Goal: Information Seeking & Learning: Learn about a topic

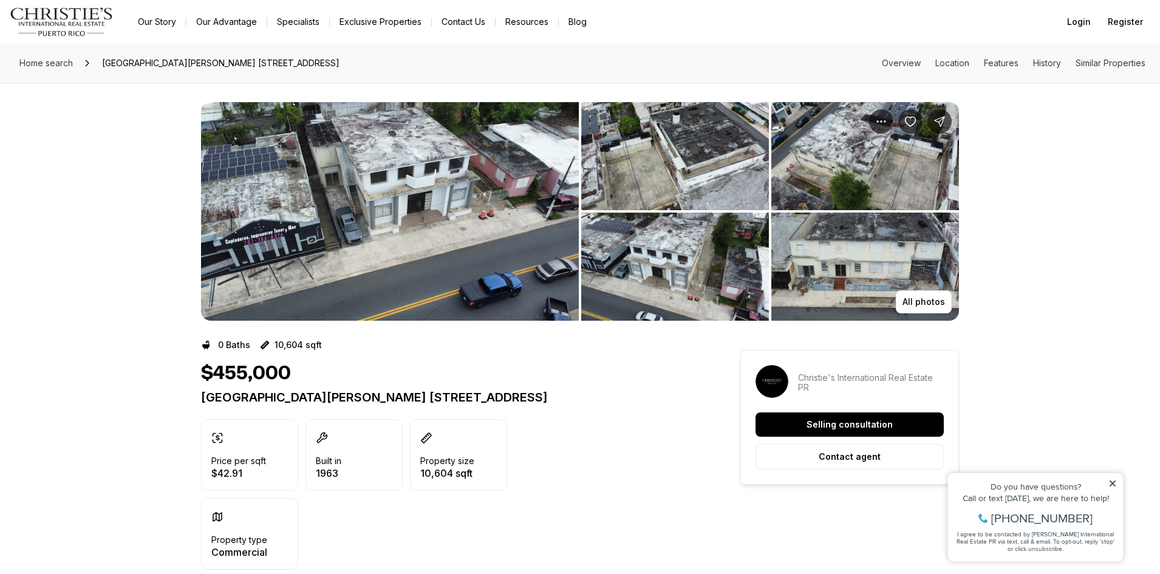
click at [344, 219] on img "View image gallery" at bounding box center [390, 211] width 378 height 219
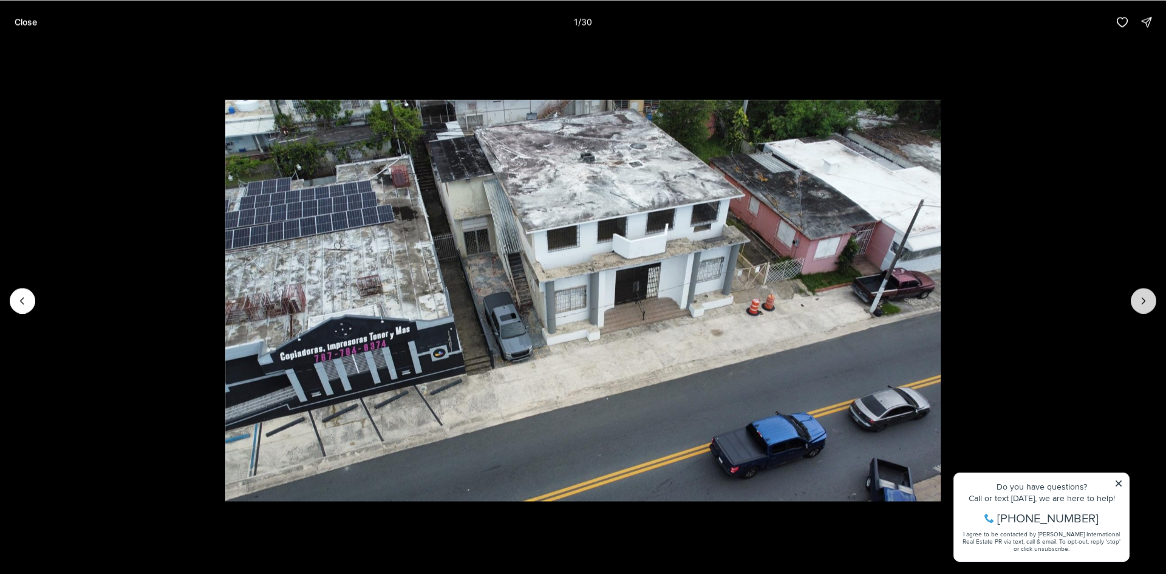
click at [1140, 295] on icon "Next slide" at bounding box center [1144, 301] width 12 height 12
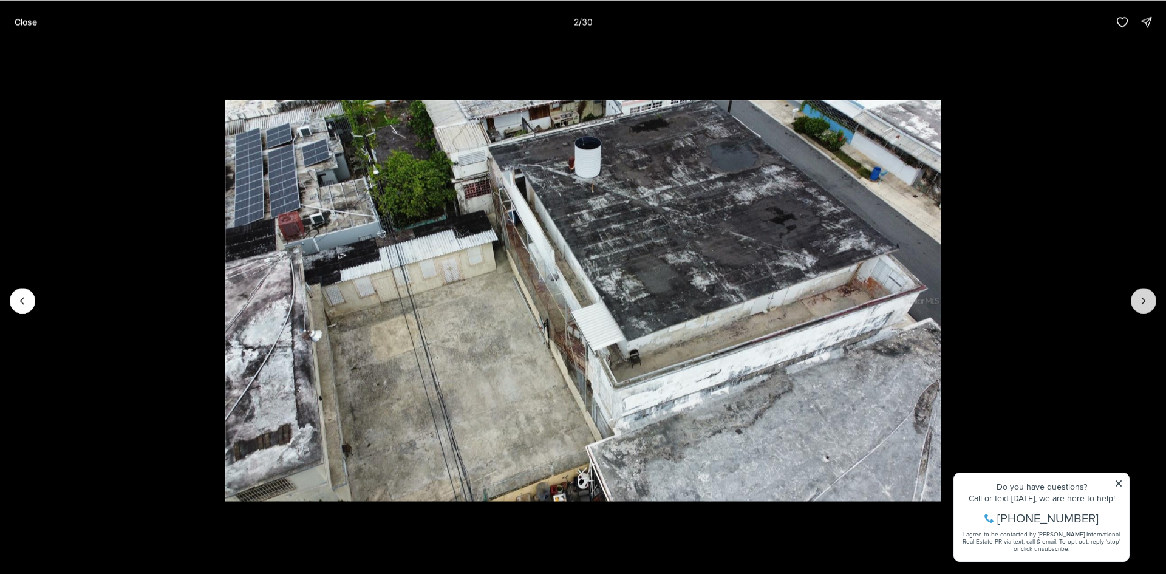
click at [1140, 295] on icon "Next slide" at bounding box center [1144, 301] width 12 height 12
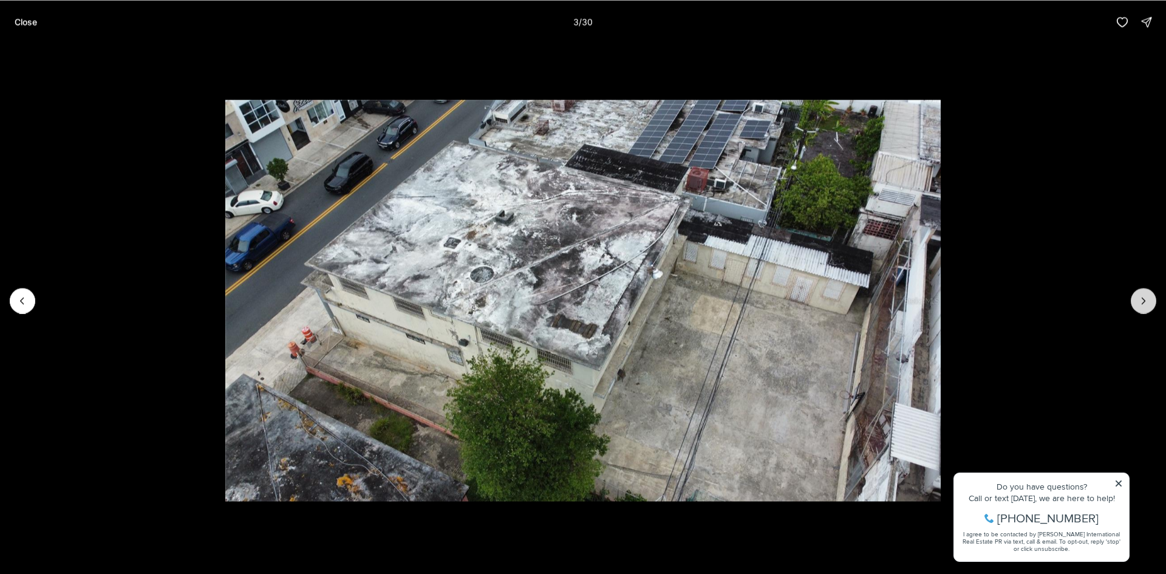
click at [1140, 295] on icon "Next slide" at bounding box center [1144, 301] width 12 height 12
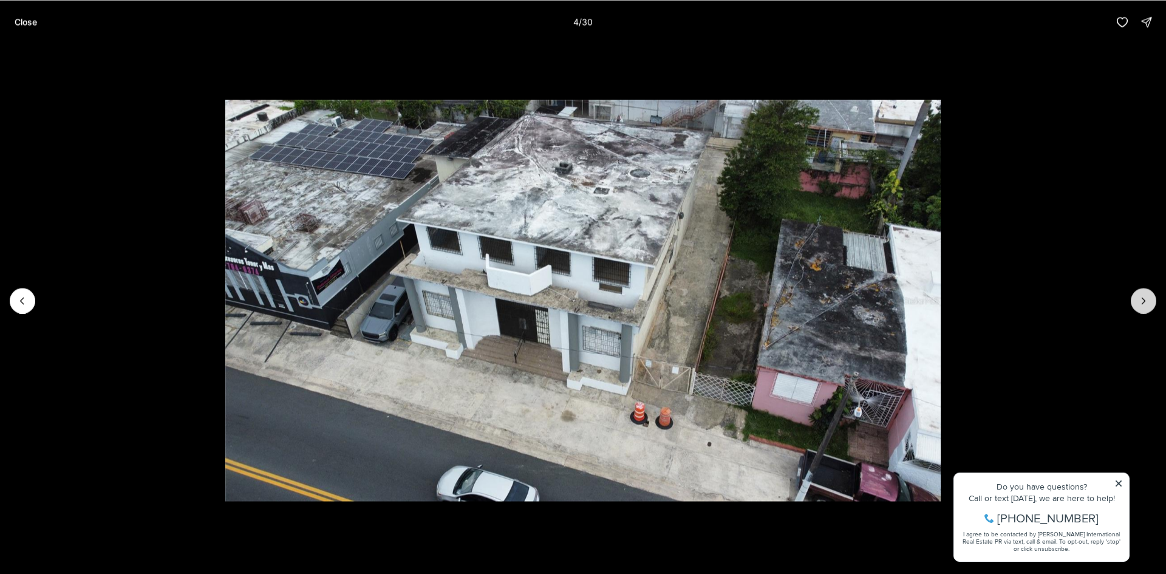
click at [1140, 295] on icon "Next slide" at bounding box center [1144, 301] width 12 height 12
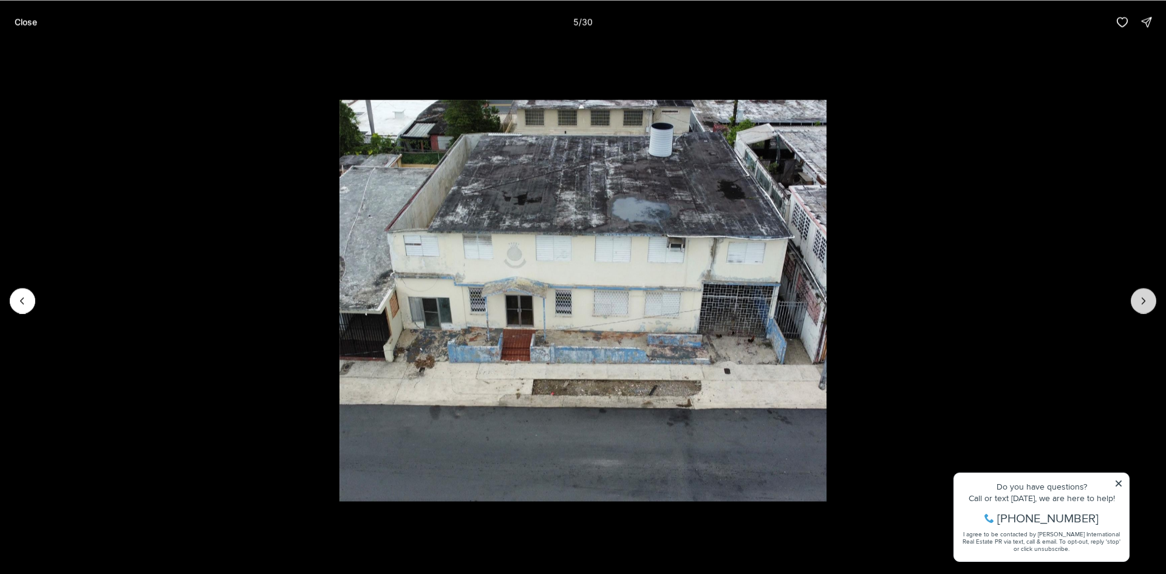
click at [1140, 295] on icon "Next slide" at bounding box center [1144, 301] width 12 height 12
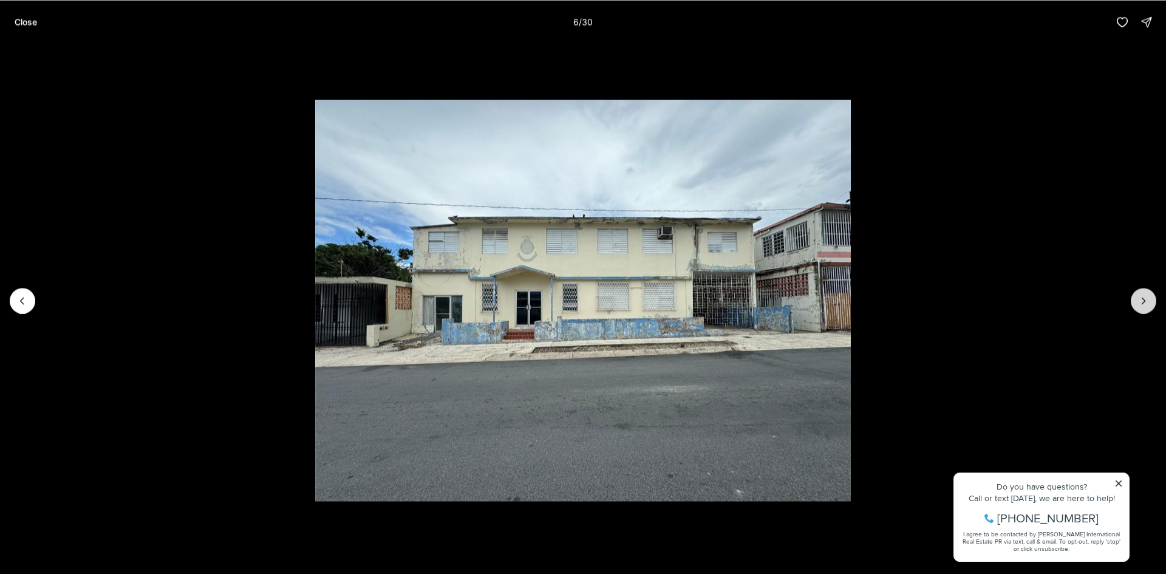
click at [1140, 295] on icon "Next slide" at bounding box center [1144, 301] width 12 height 12
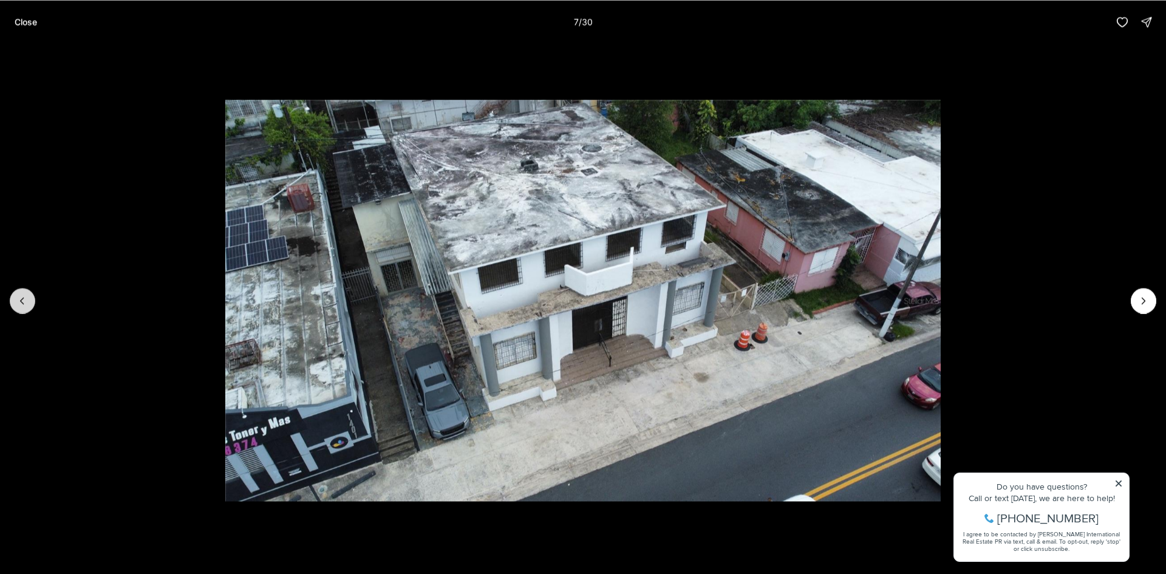
click at [26, 298] on icon "Previous slide" at bounding box center [22, 301] width 12 height 12
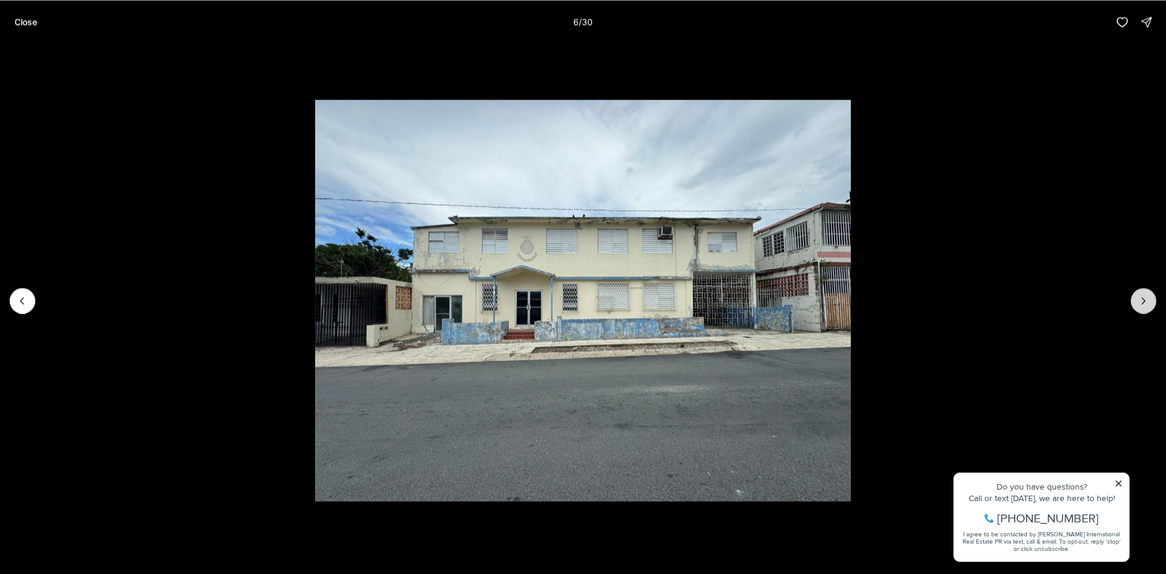
click at [1146, 301] on icon "Next slide" at bounding box center [1144, 301] width 12 height 12
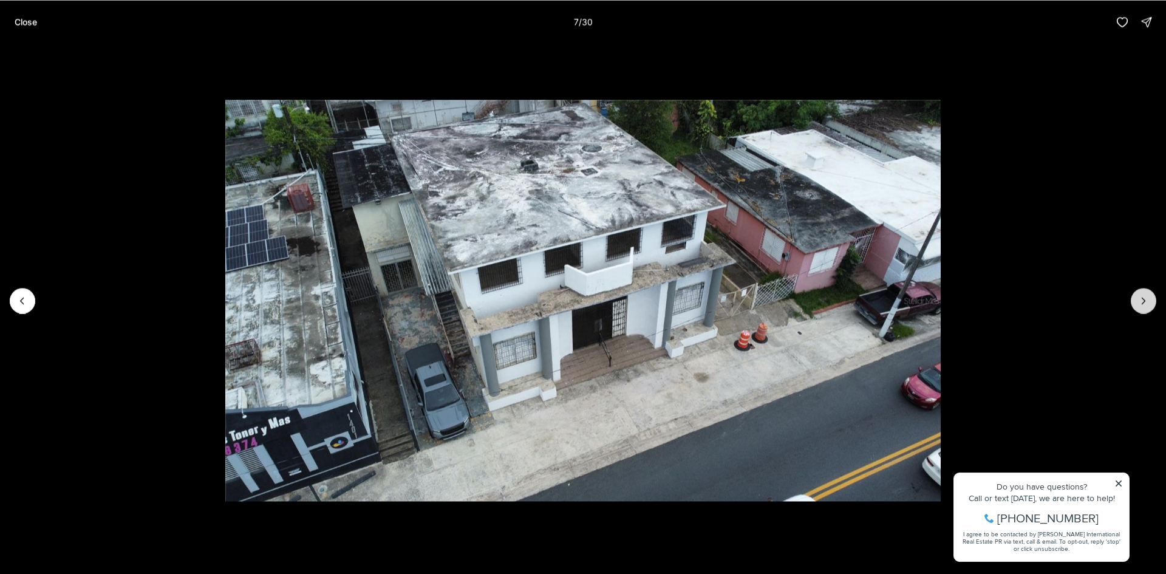
click at [1146, 301] on icon "Next slide" at bounding box center [1144, 301] width 12 height 12
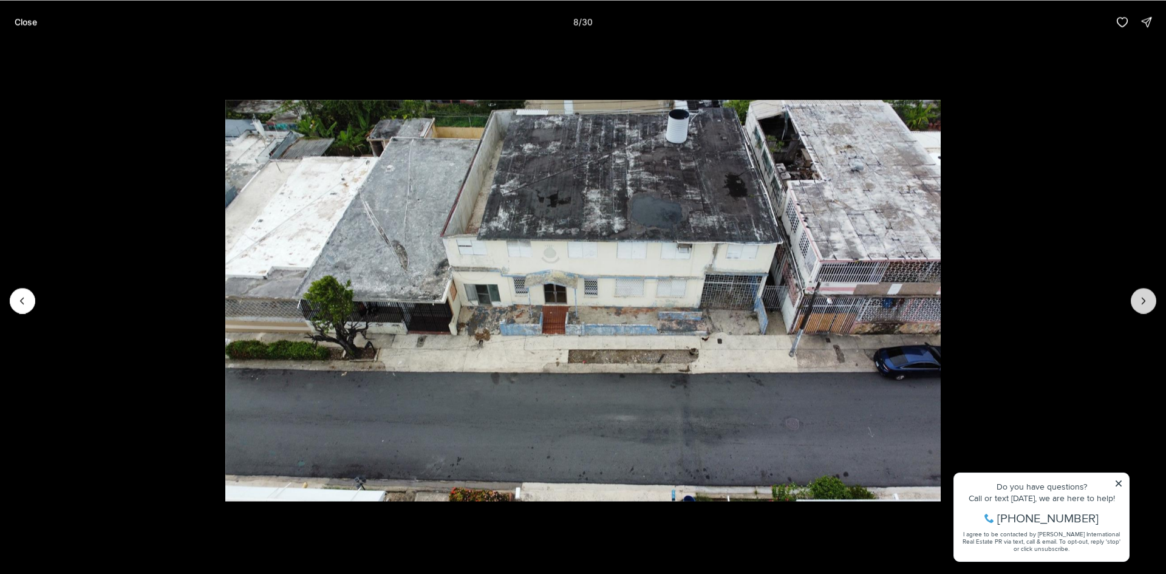
click at [1146, 301] on icon "Next slide" at bounding box center [1144, 301] width 12 height 12
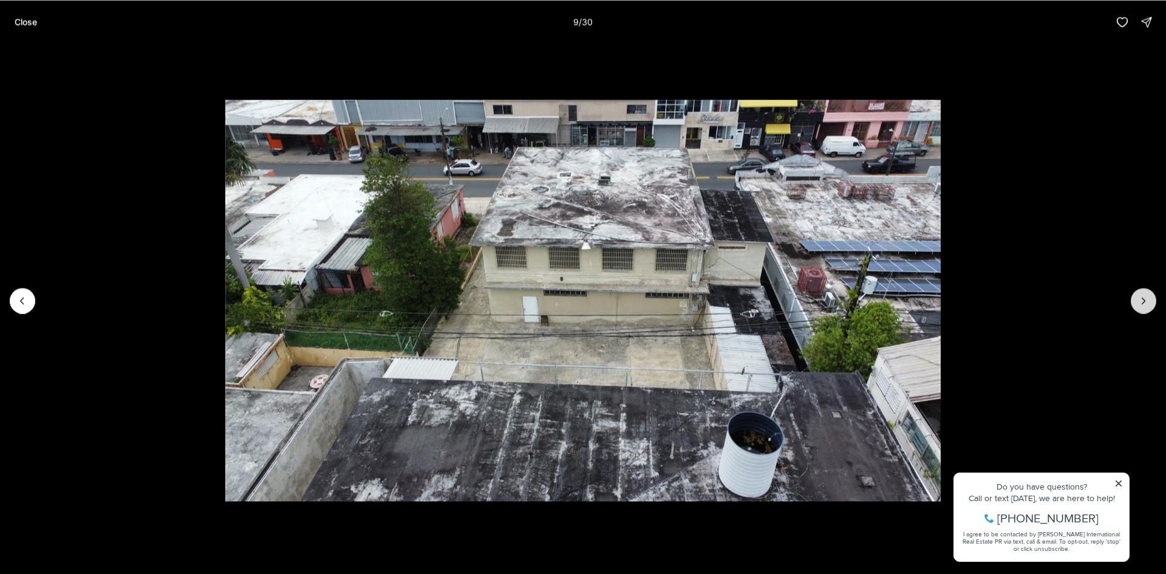
click at [1149, 306] on icon "Next slide" at bounding box center [1144, 301] width 12 height 12
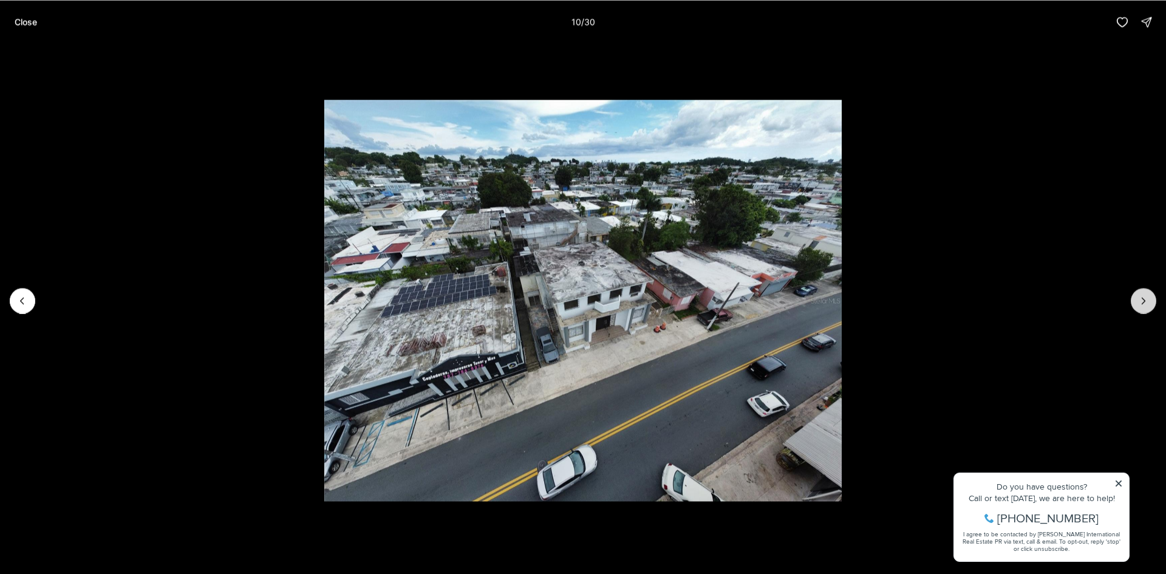
click at [1149, 306] on icon "Next slide" at bounding box center [1144, 301] width 12 height 12
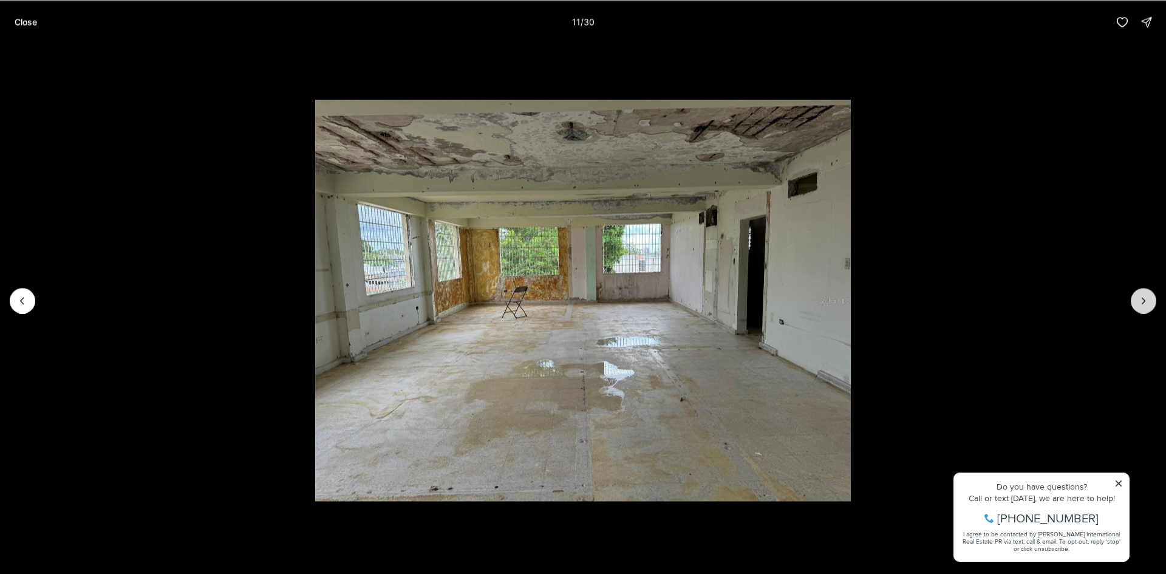
click at [1149, 306] on icon "Next slide" at bounding box center [1144, 301] width 12 height 12
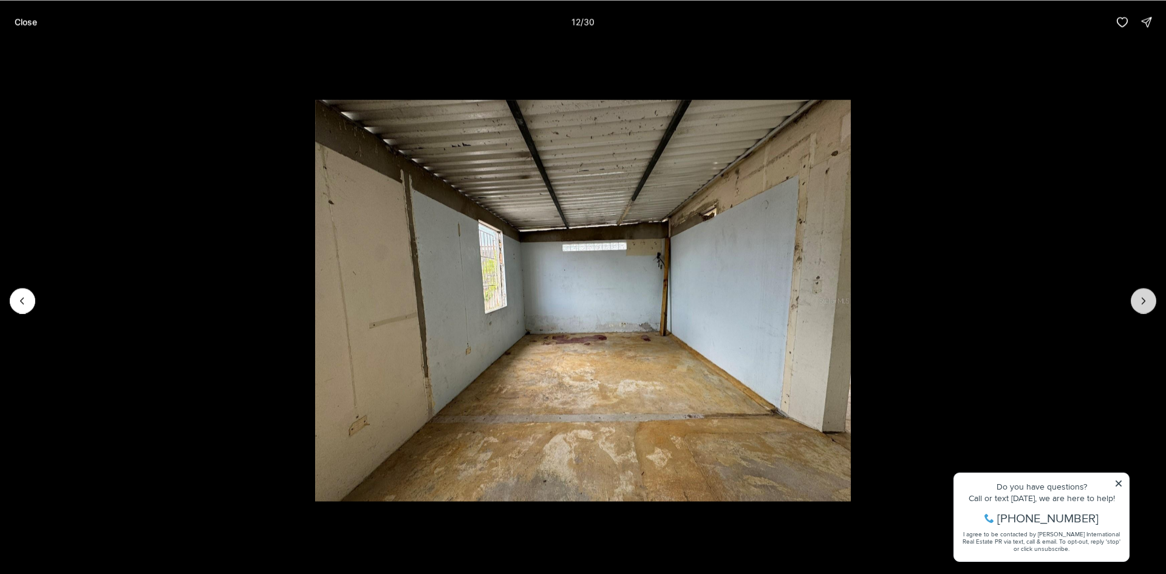
click at [1149, 306] on icon "Next slide" at bounding box center [1144, 301] width 12 height 12
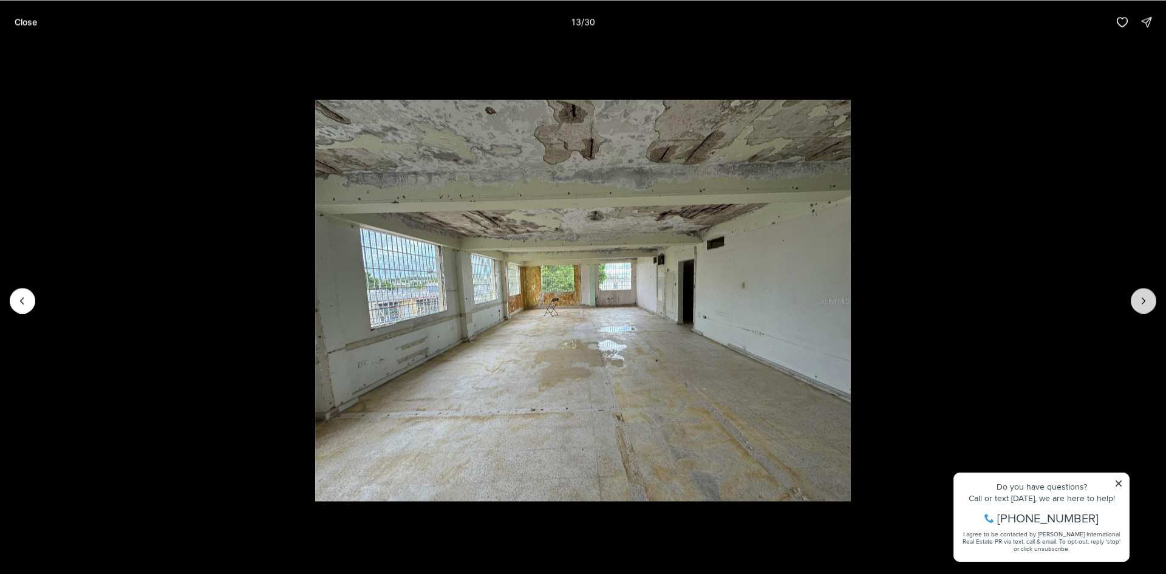
click at [1149, 306] on icon "Next slide" at bounding box center [1144, 301] width 12 height 12
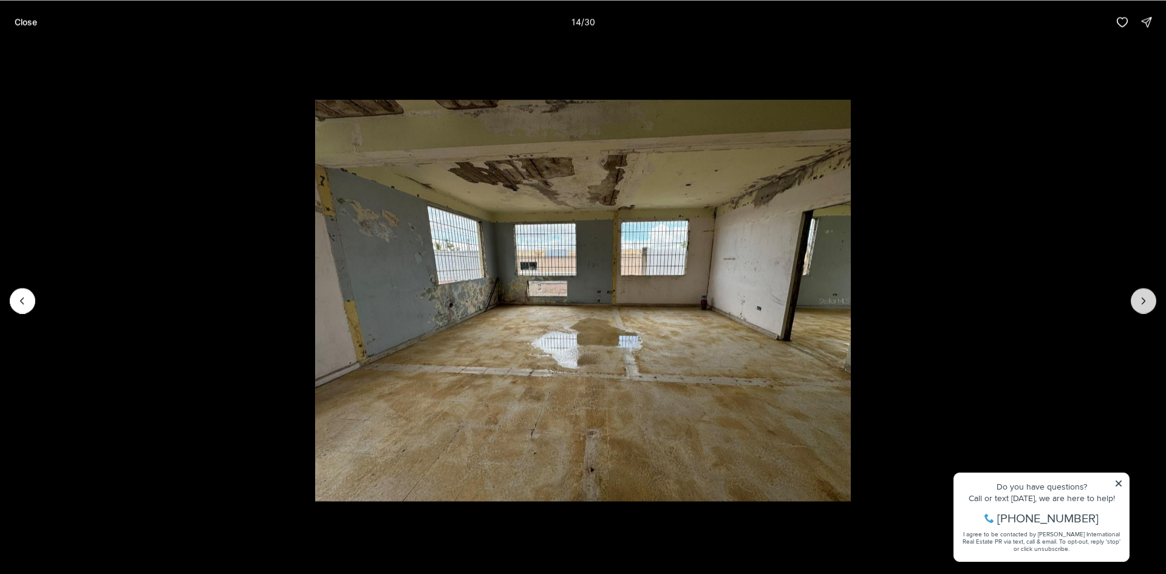
click at [1149, 306] on icon "Next slide" at bounding box center [1144, 301] width 12 height 12
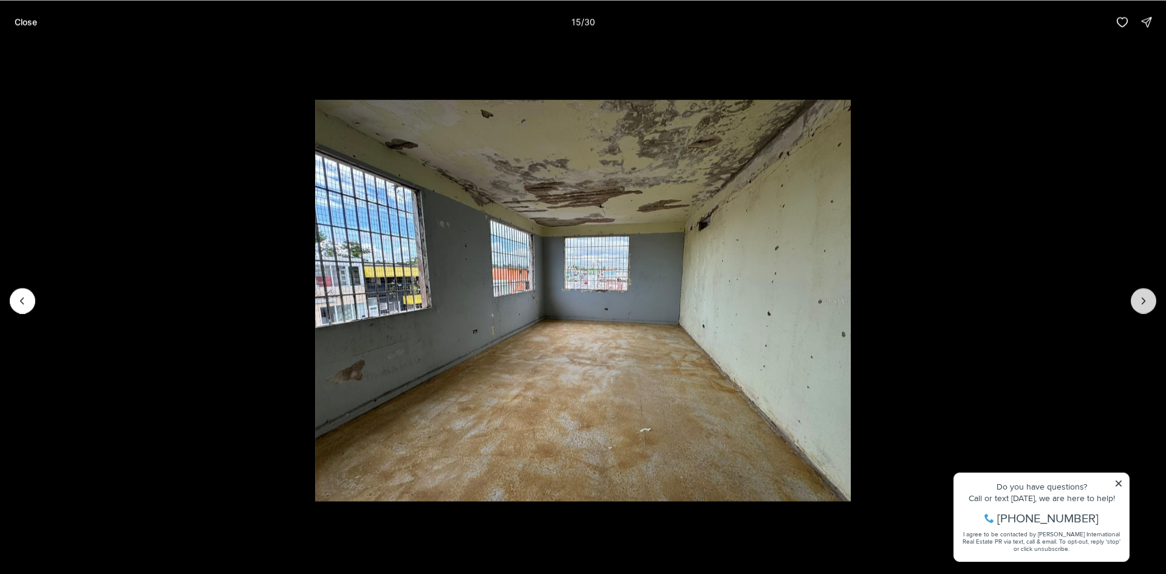
click at [1149, 306] on icon "Next slide" at bounding box center [1144, 301] width 12 height 12
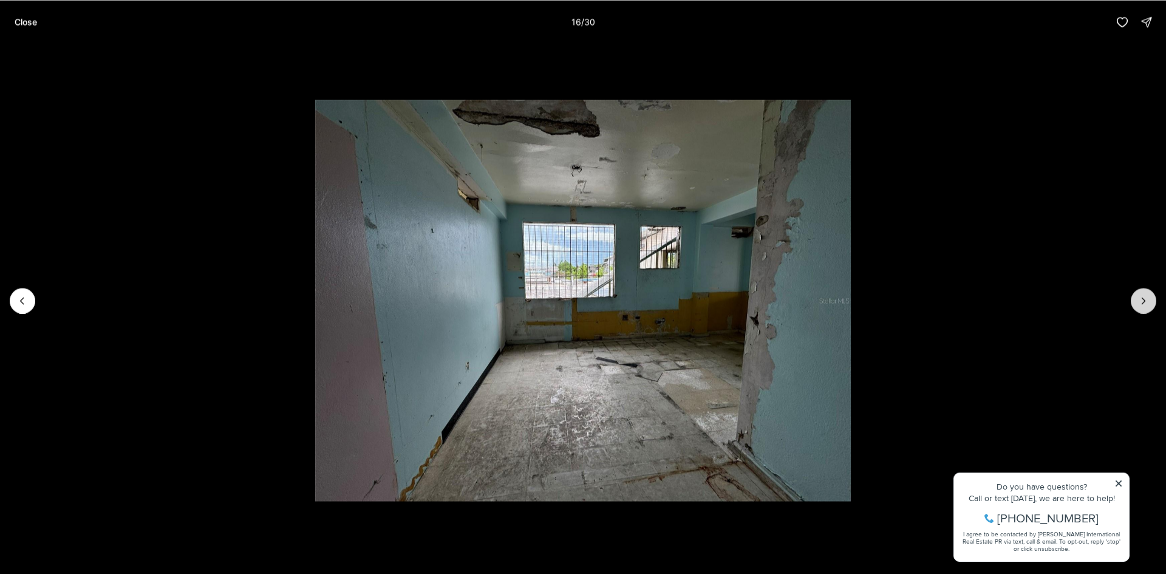
click at [1149, 306] on icon "Next slide" at bounding box center [1144, 301] width 12 height 12
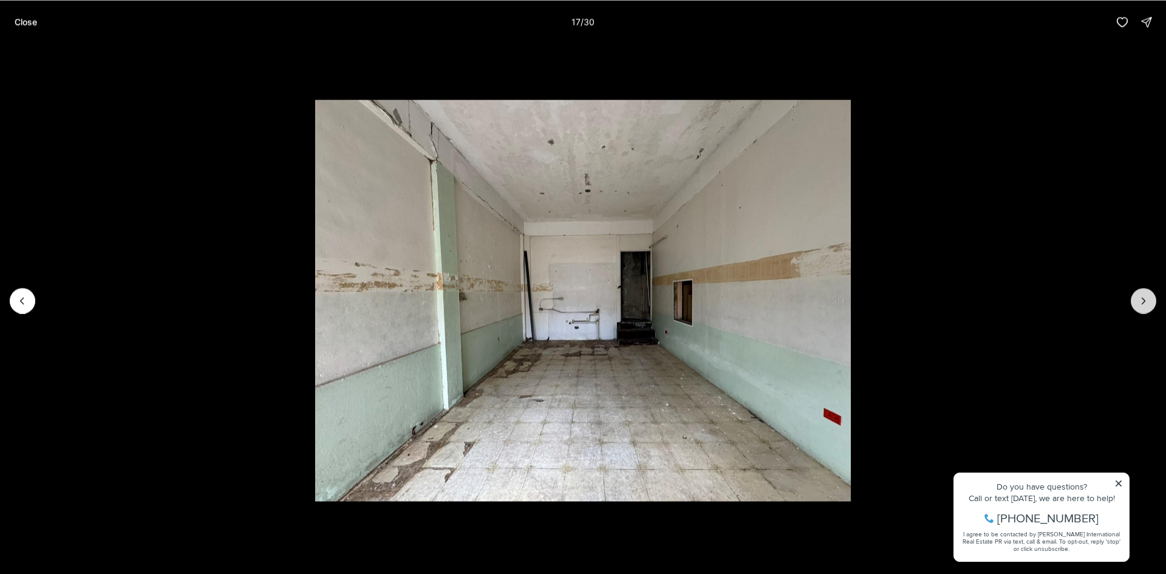
click at [1149, 306] on icon "Next slide" at bounding box center [1144, 301] width 12 height 12
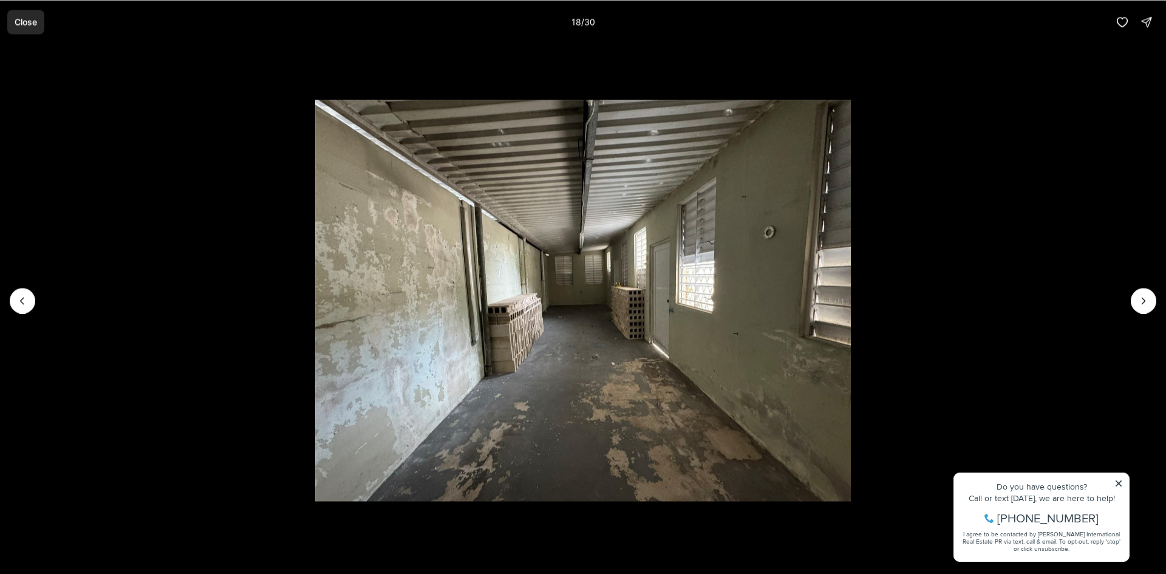
click at [16, 20] on p "Close" at bounding box center [26, 22] width 22 height 10
